Goal: Information Seeking & Learning: Learn about a topic

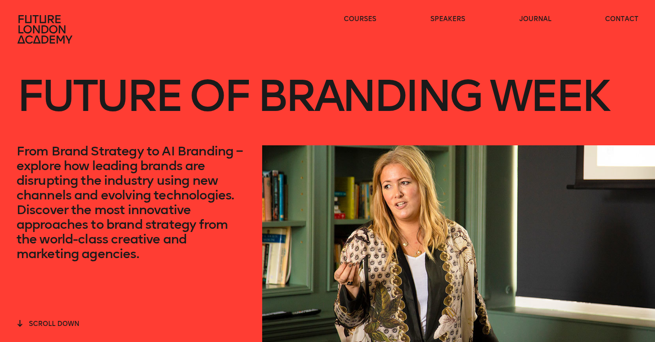
click at [52, 33] on icon at bounding box center [46, 29] width 59 height 29
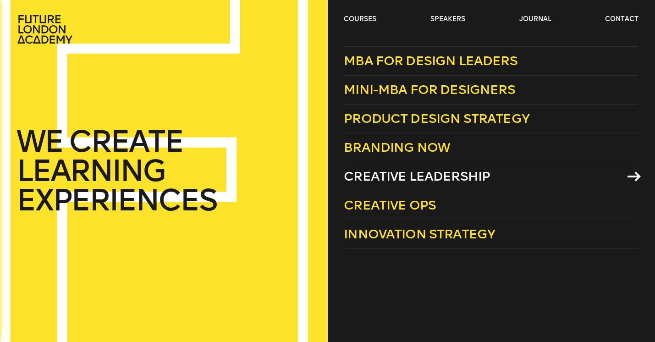
click at [397, 171] on span "Creative Leadership" at bounding box center [417, 176] width 146 height 15
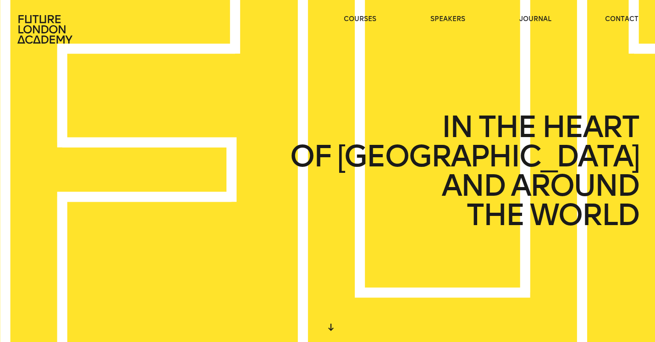
click at [378, 21] on ul "courses speakers journal contact" at bounding box center [491, 29] width 295 height 29
click at [369, 20] on link "courses" at bounding box center [360, 19] width 33 height 9
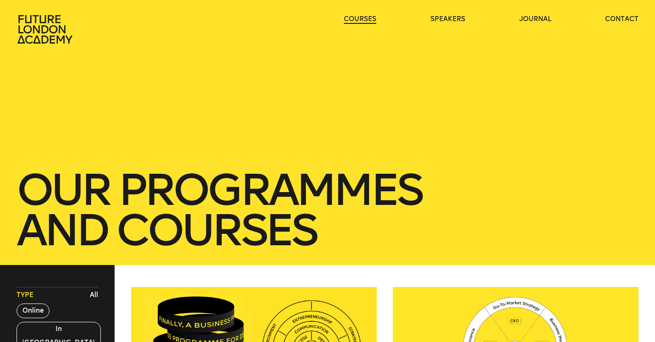
click at [369, 20] on link "courses" at bounding box center [360, 19] width 33 height 9
click at [370, 17] on link "courses" at bounding box center [360, 19] width 33 height 9
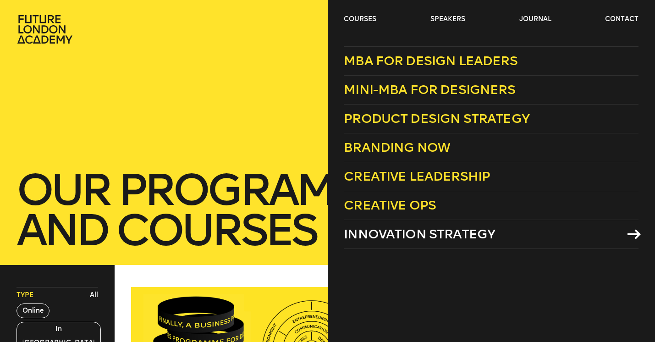
click at [446, 231] on span "Innovation Strategy" at bounding box center [419, 234] width 151 height 15
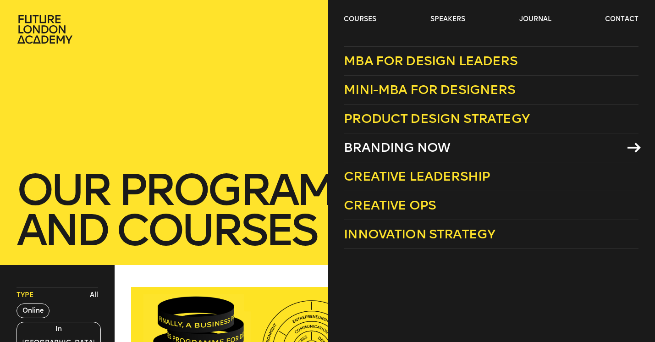
click at [400, 145] on span "Branding Now" at bounding box center [397, 147] width 106 height 15
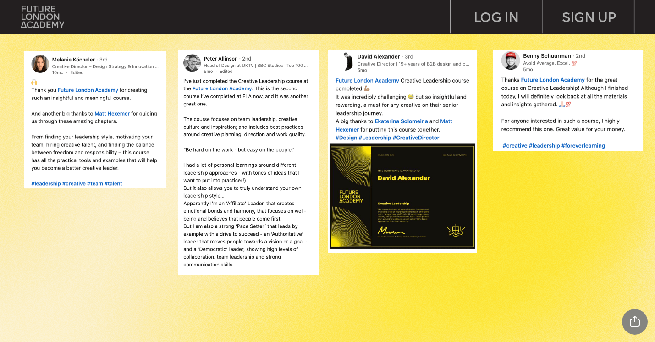
scroll to position [718, 0]
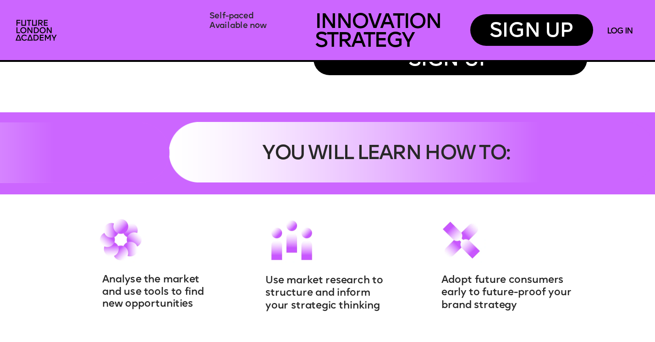
scroll to position [862, 0]
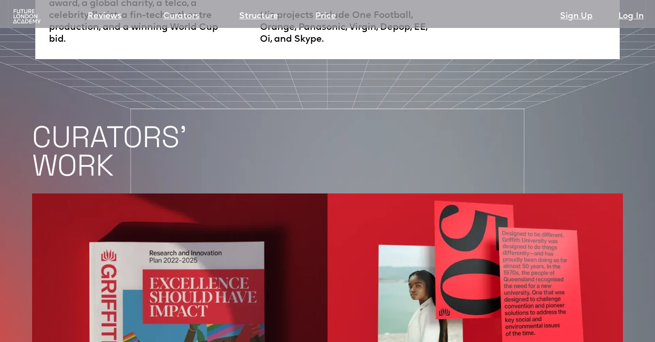
scroll to position [1730, 0]
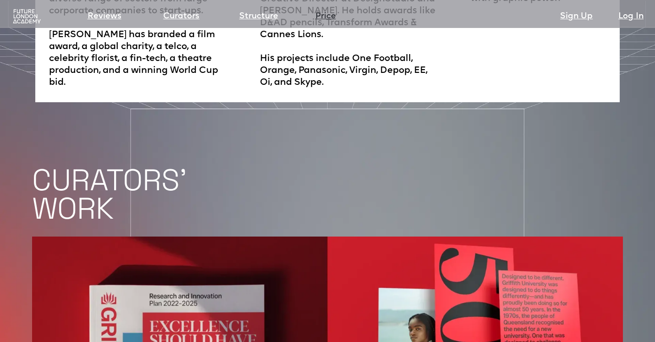
click at [328, 16] on link "Price" at bounding box center [325, 16] width 21 height 13
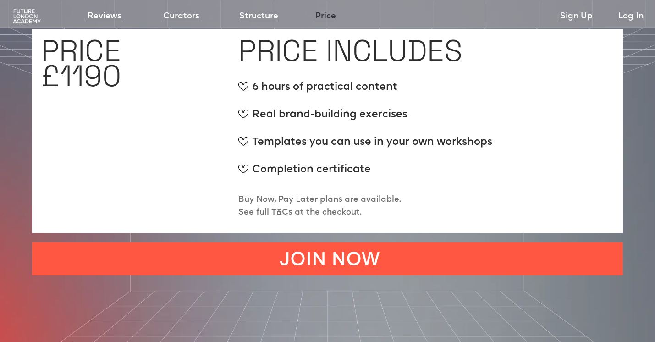
scroll to position [3486, 0]
